Goal: Transaction & Acquisition: Purchase product/service

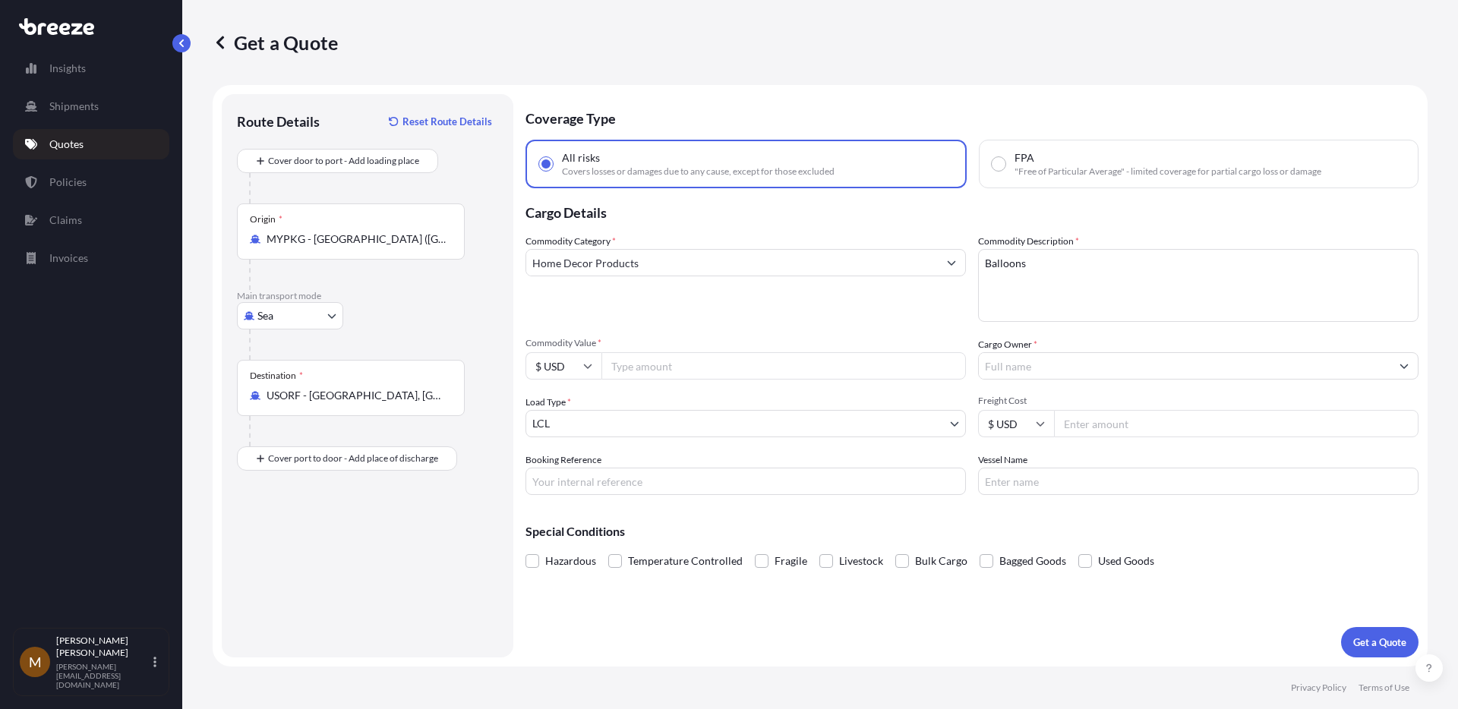
select select "Sea"
select select "1"
type input "9080"
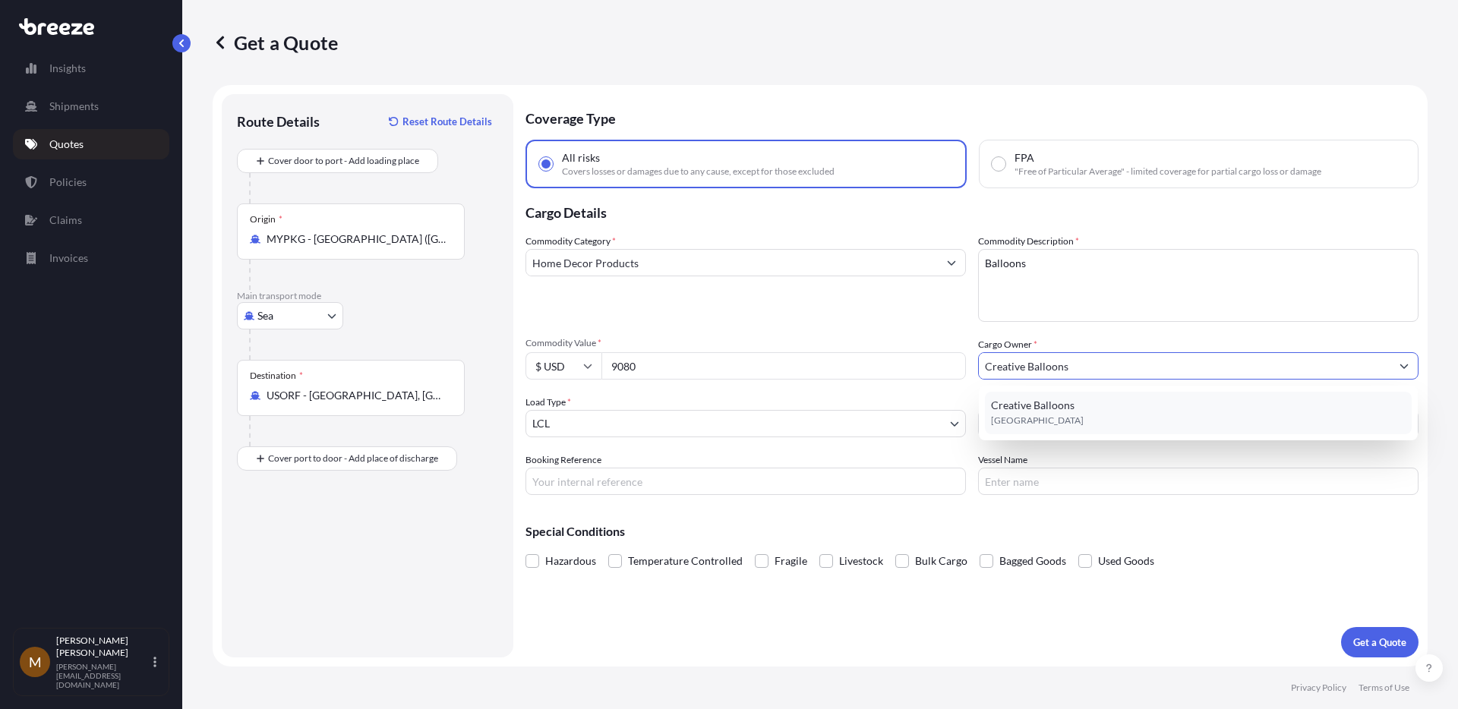
type input "Creative Balloons"
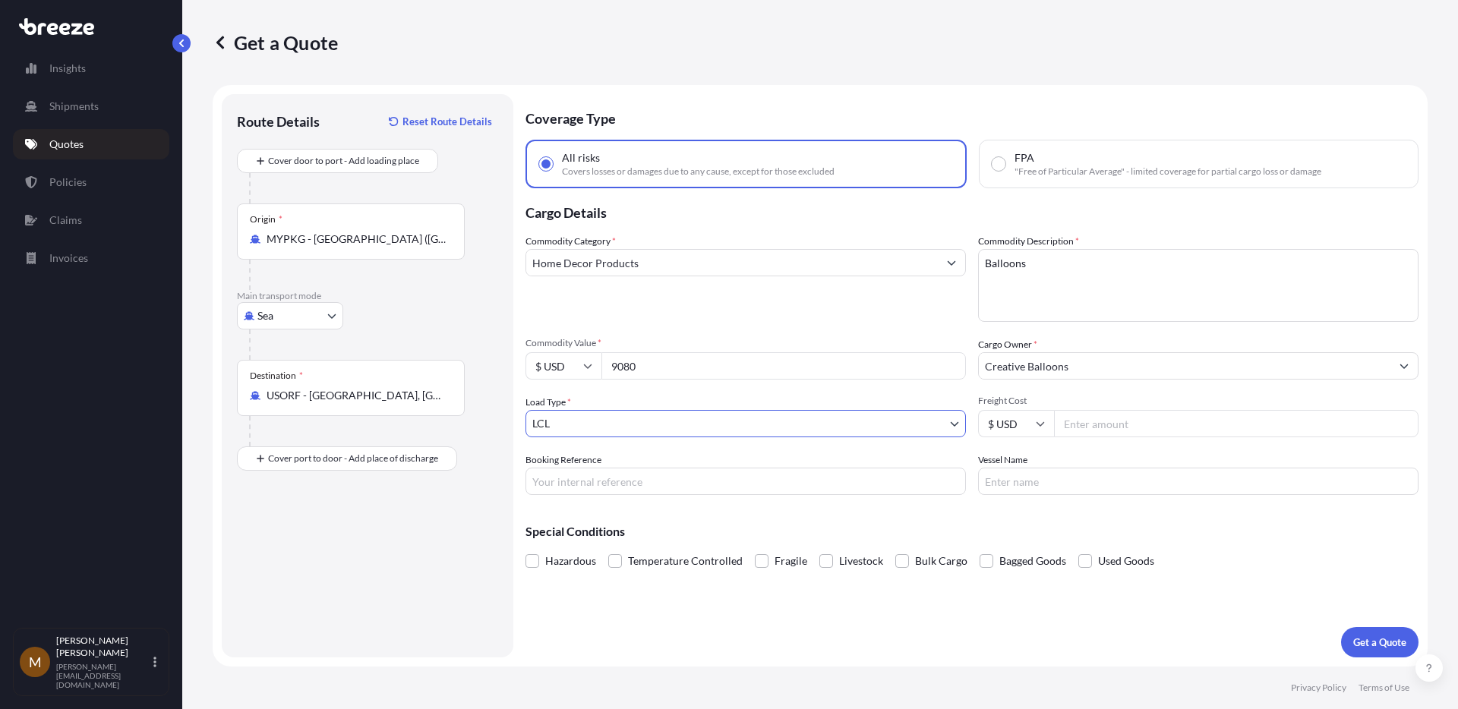
click at [635, 424] on body "1 option available. Creative Balloons Insights Shipments Quotes Policies Claims…" at bounding box center [729, 411] width 1458 height 823
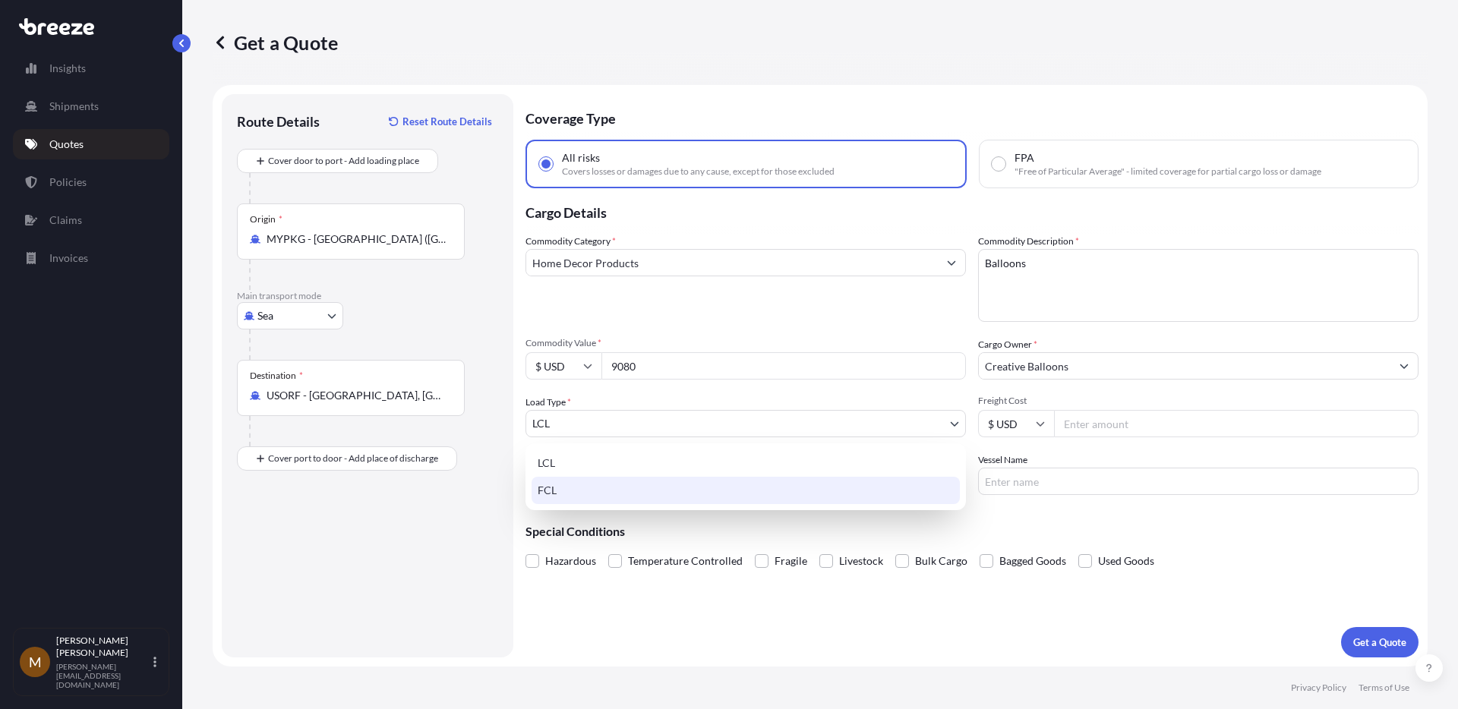
click at [587, 487] on div "FCL" at bounding box center [745, 490] width 428 height 27
select select "2"
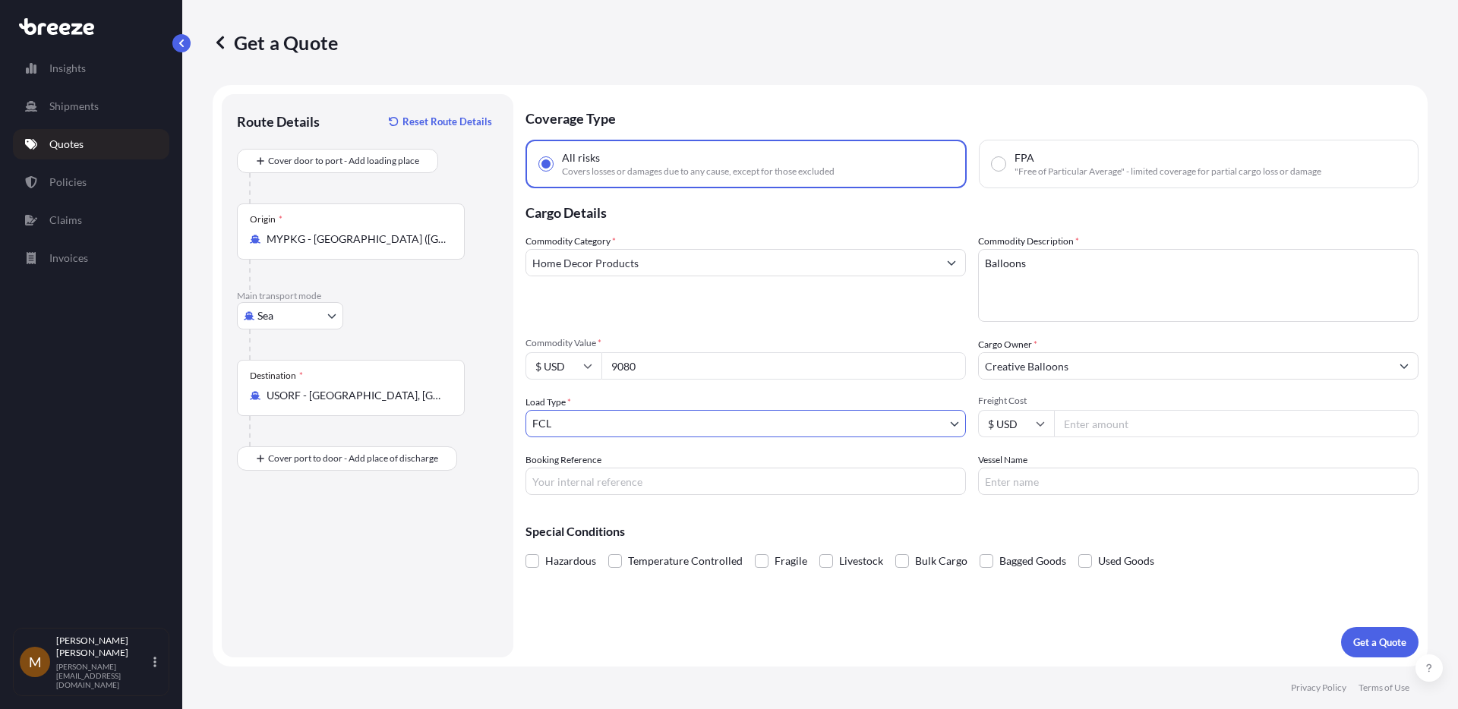
click at [1107, 422] on input "Freight Cost" at bounding box center [1236, 423] width 364 height 27
type input "3770"
click at [770, 544] on div "Special Conditions Hazardous Temperature Controlled Fragile Livestock Bulk Carg…" at bounding box center [971, 539] width 893 height 65
click at [617, 478] on input "Booking Reference" at bounding box center [745, 481] width 440 height 27
paste input "CLP081225"
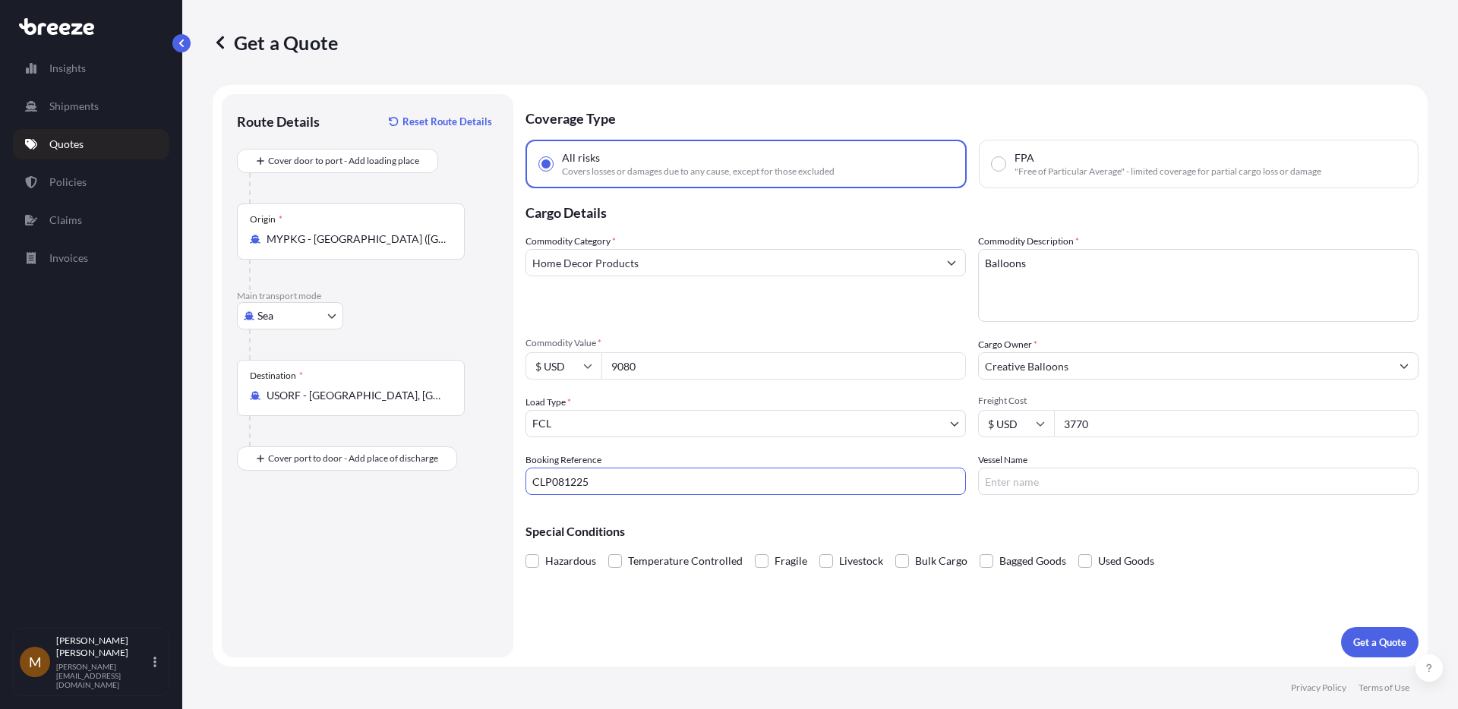
type input "CLP081225"
click at [1031, 489] on input "Vessel Name" at bounding box center [1198, 481] width 440 height 27
type input "Wan Hai 331"
click at [1145, 634] on div "Coverage Type All risks Covers losses or damages due to any cause, except for t…" at bounding box center [971, 375] width 893 height 563
click at [1363, 637] on p "Get a Quote" at bounding box center [1379, 642] width 53 height 15
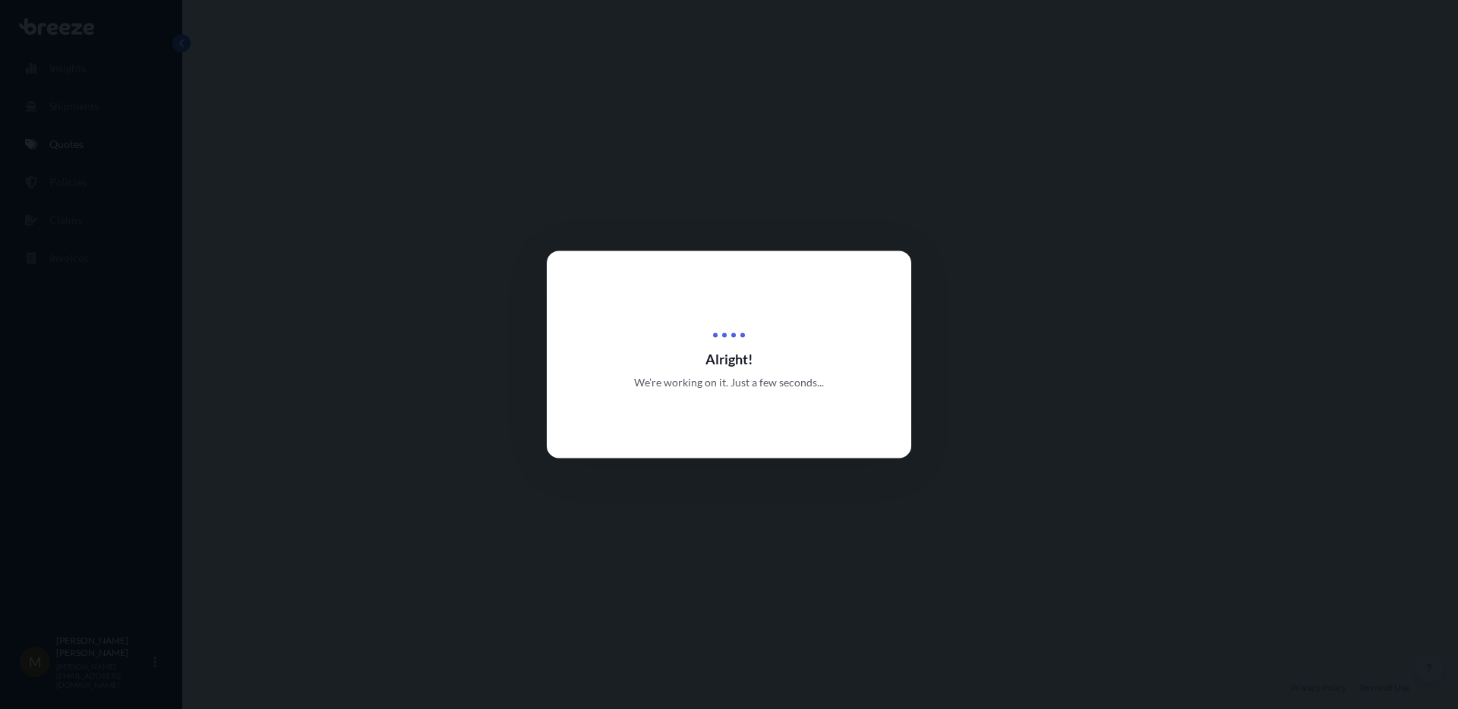
select select "Sea"
select select "2"
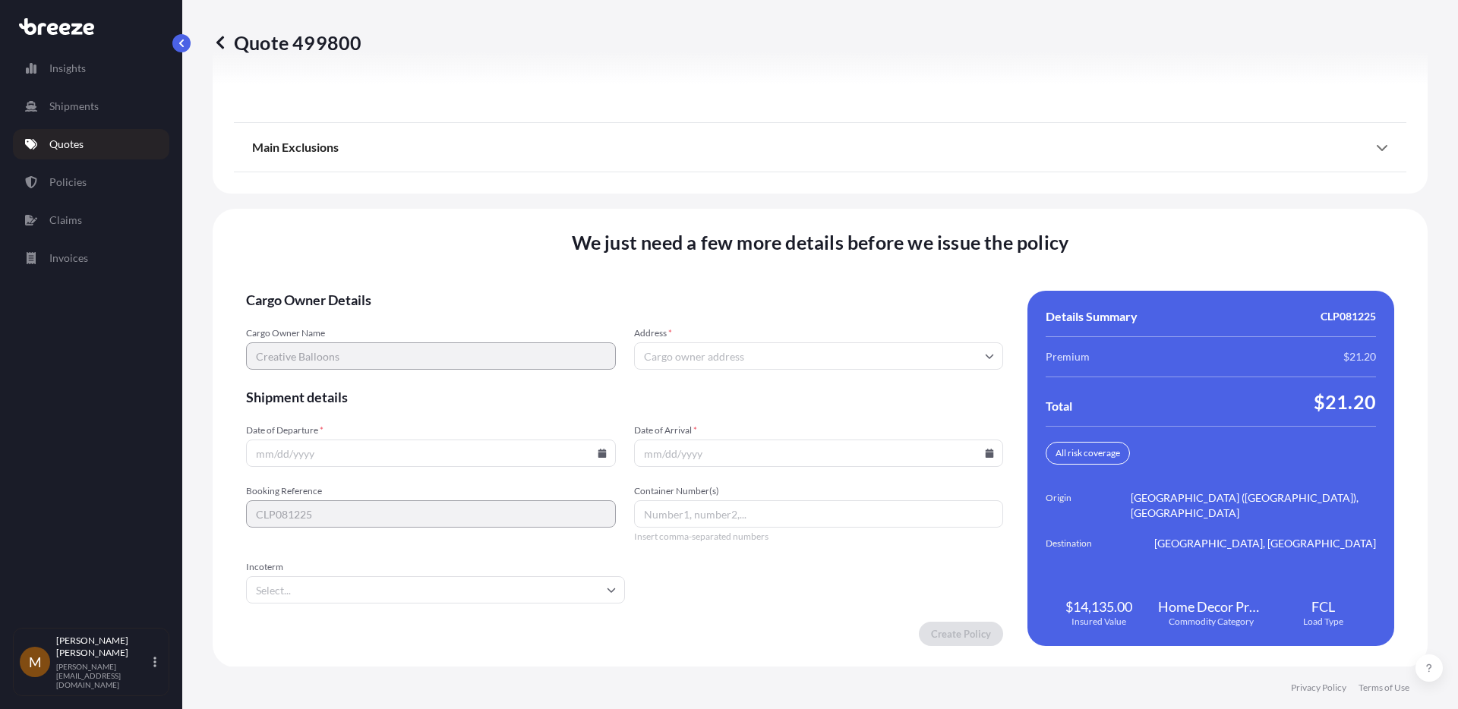
scroll to position [1942, 0]
click at [742, 354] on input "Address *" at bounding box center [819, 355] width 370 height 27
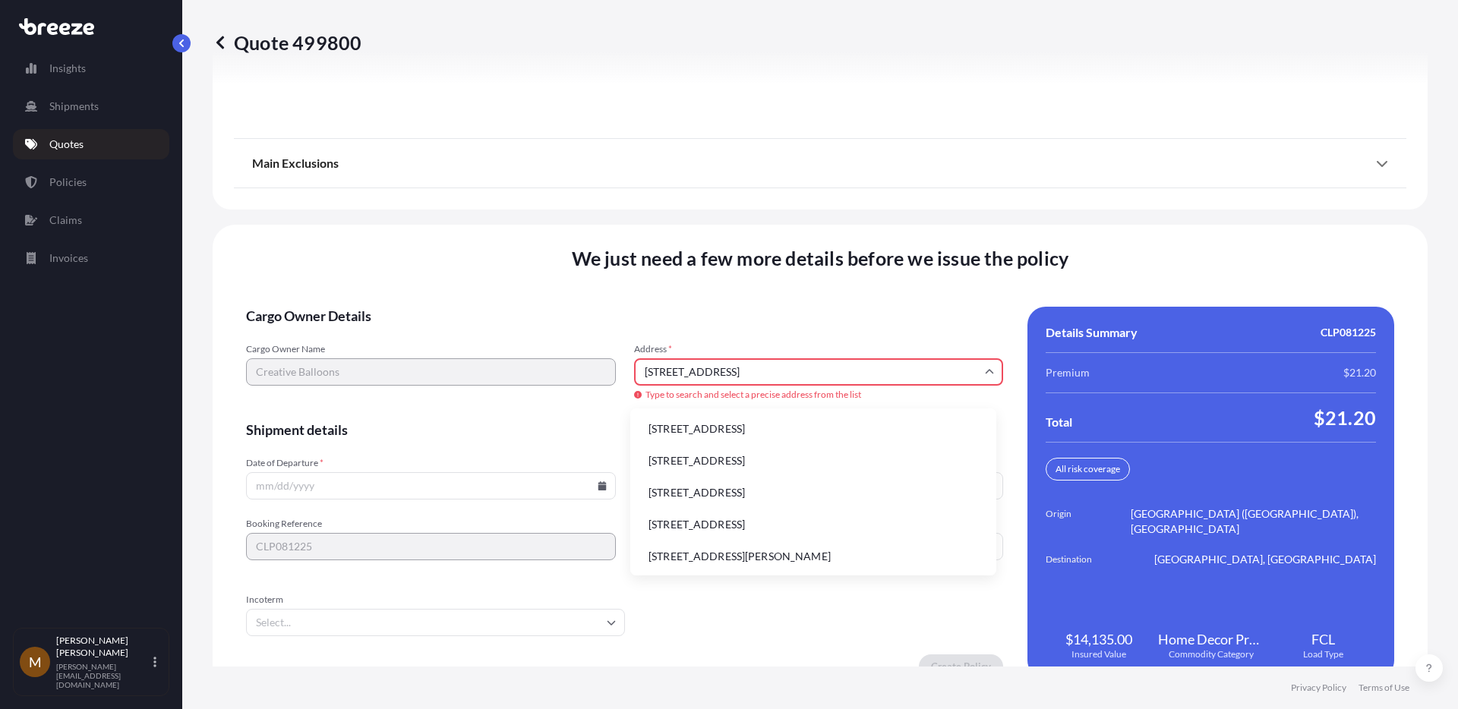
click at [673, 425] on li "[STREET_ADDRESS]" at bounding box center [813, 429] width 354 height 29
type input "[GEOGRAPHIC_DATA][US_STATE], [GEOGRAPHIC_DATA]"
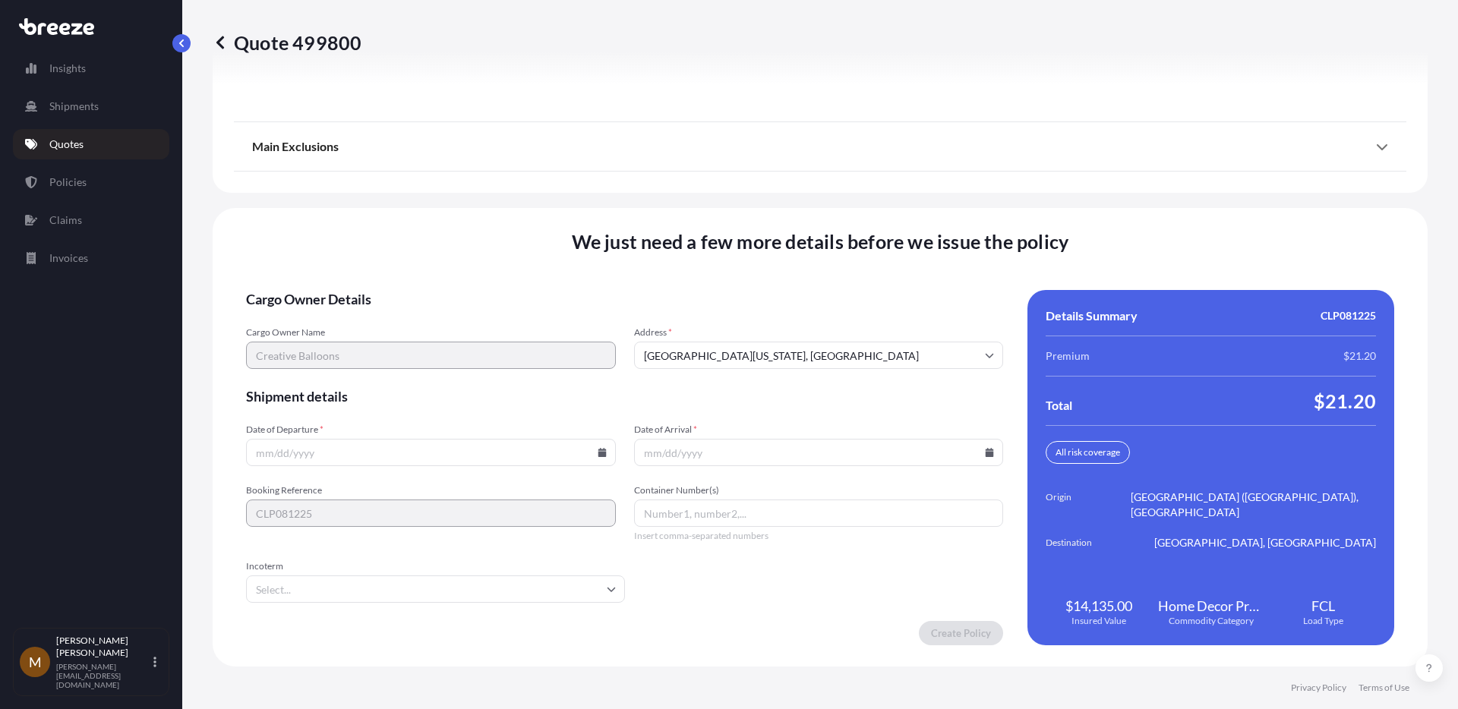
click at [351, 456] on input "Date of Departure *" at bounding box center [431, 452] width 370 height 27
type input "[DATE]"
click at [706, 516] on input "Container Number(s)" at bounding box center [819, 513] width 370 height 27
type input "BMOU1577175"
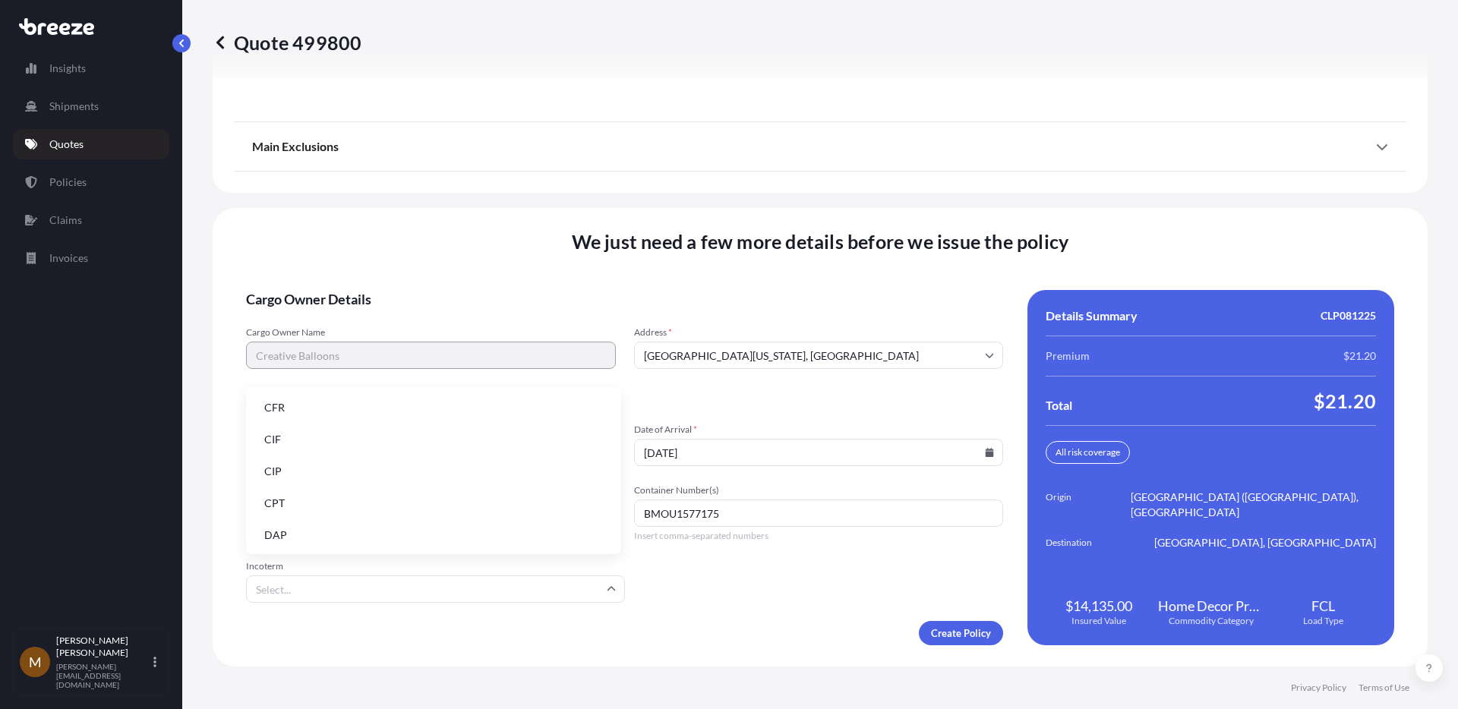
click at [519, 591] on input "Incoterm" at bounding box center [435, 588] width 379 height 27
click at [410, 536] on li "FOB" at bounding box center [433, 533] width 363 height 29
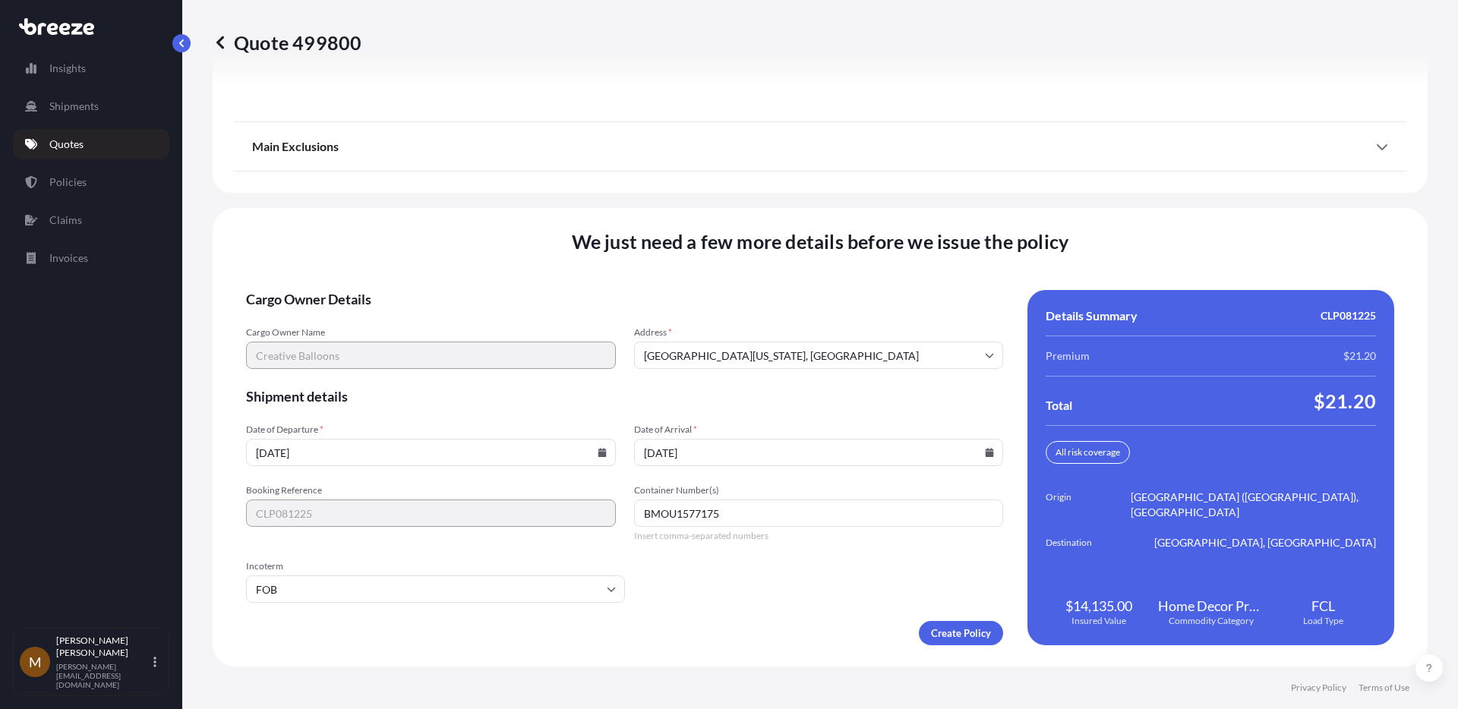
click at [955, 648] on div "We just need a few more details before we issue the policy Cargo Owner Details …" at bounding box center [820, 437] width 1215 height 459
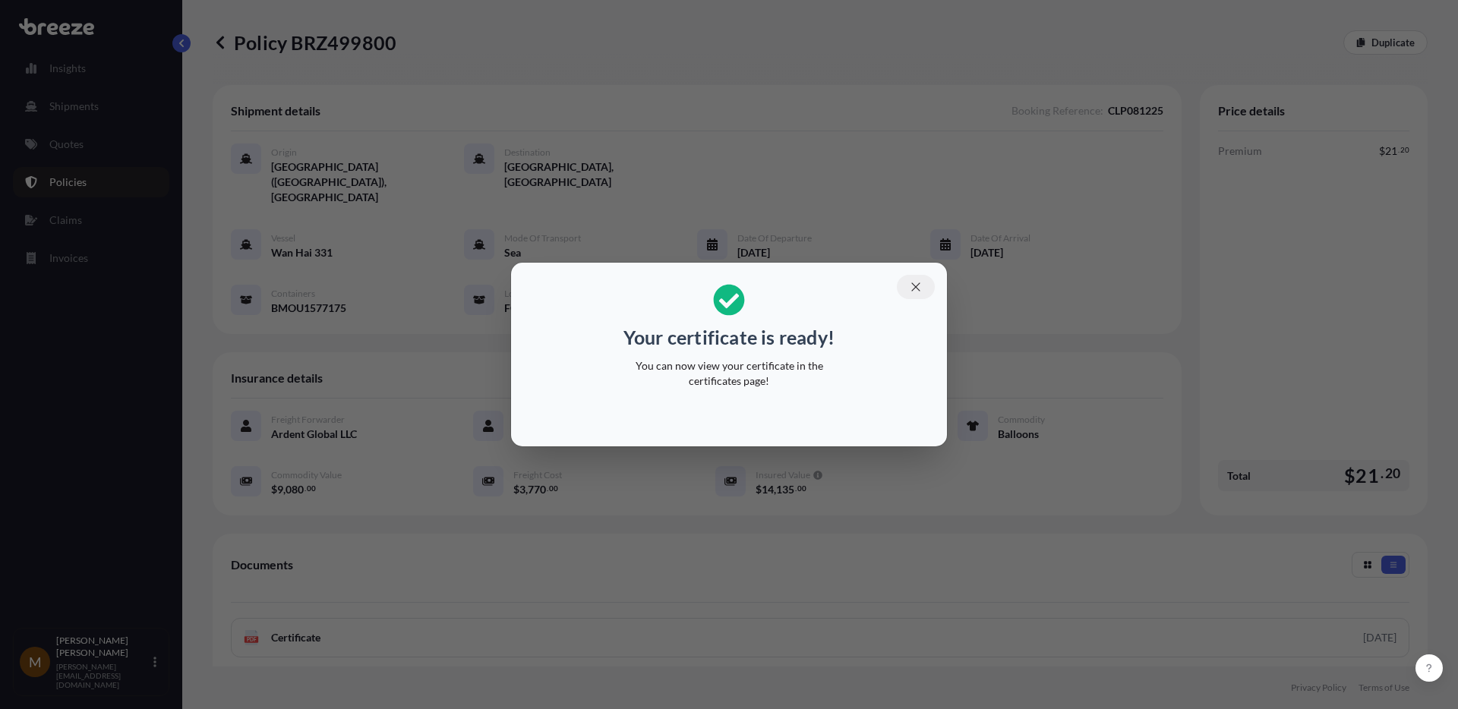
click at [916, 289] on icon "button" at bounding box center [916, 287] width 14 height 14
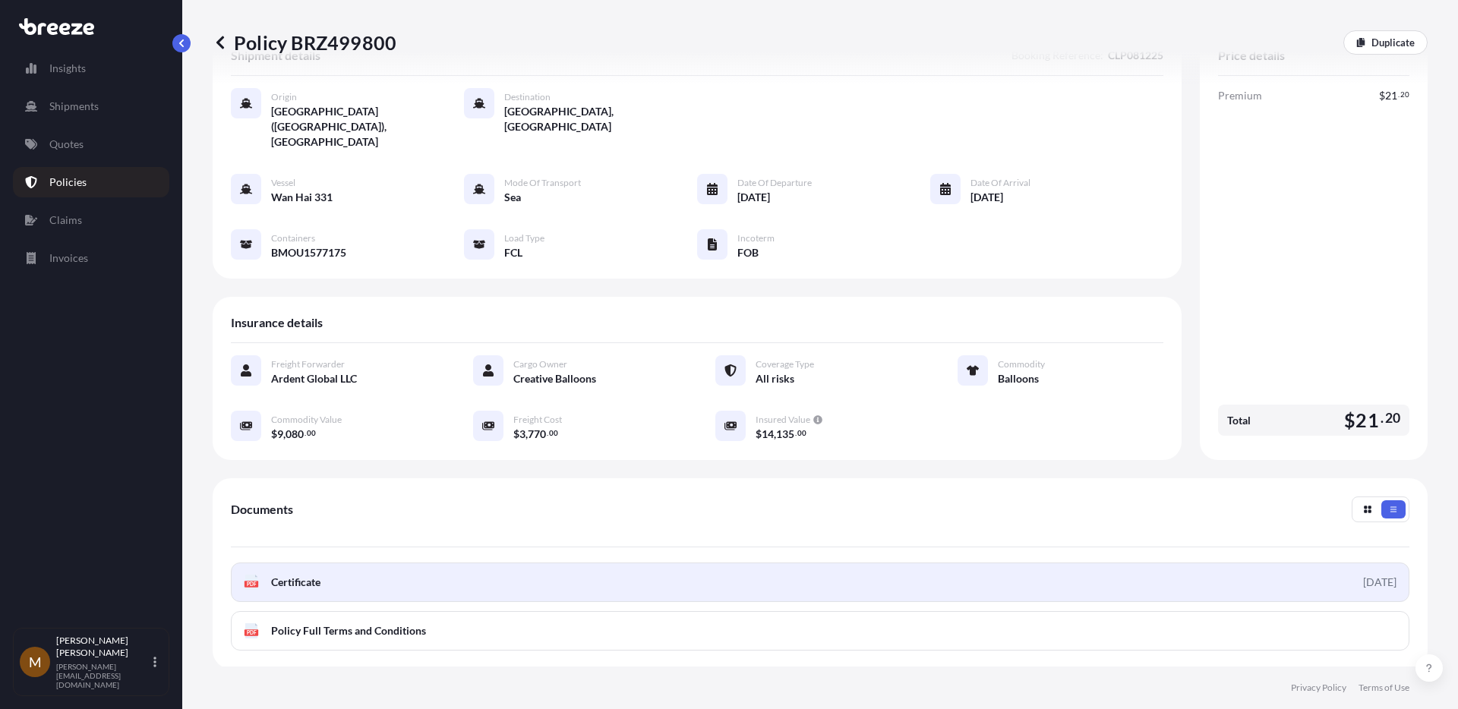
scroll to position [56, 0]
click at [573, 562] on link "PDF Certificate [DATE]" at bounding box center [820, 581] width 1178 height 39
